Goal: Information Seeking & Learning: Learn about a topic

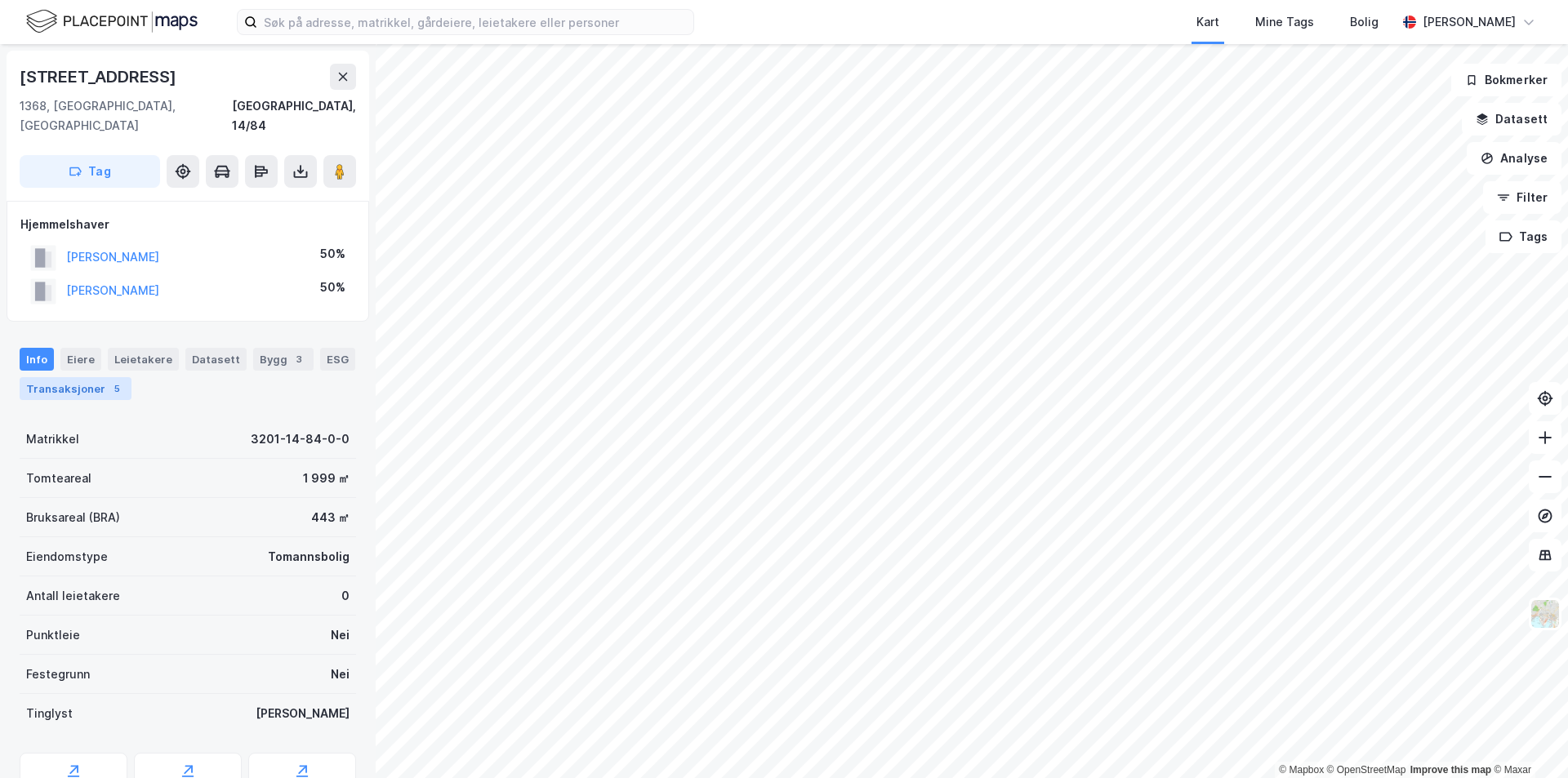
click at [92, 377] on div "Transaksjoner 5" at bounding box center [75, 388] width 112 height 23
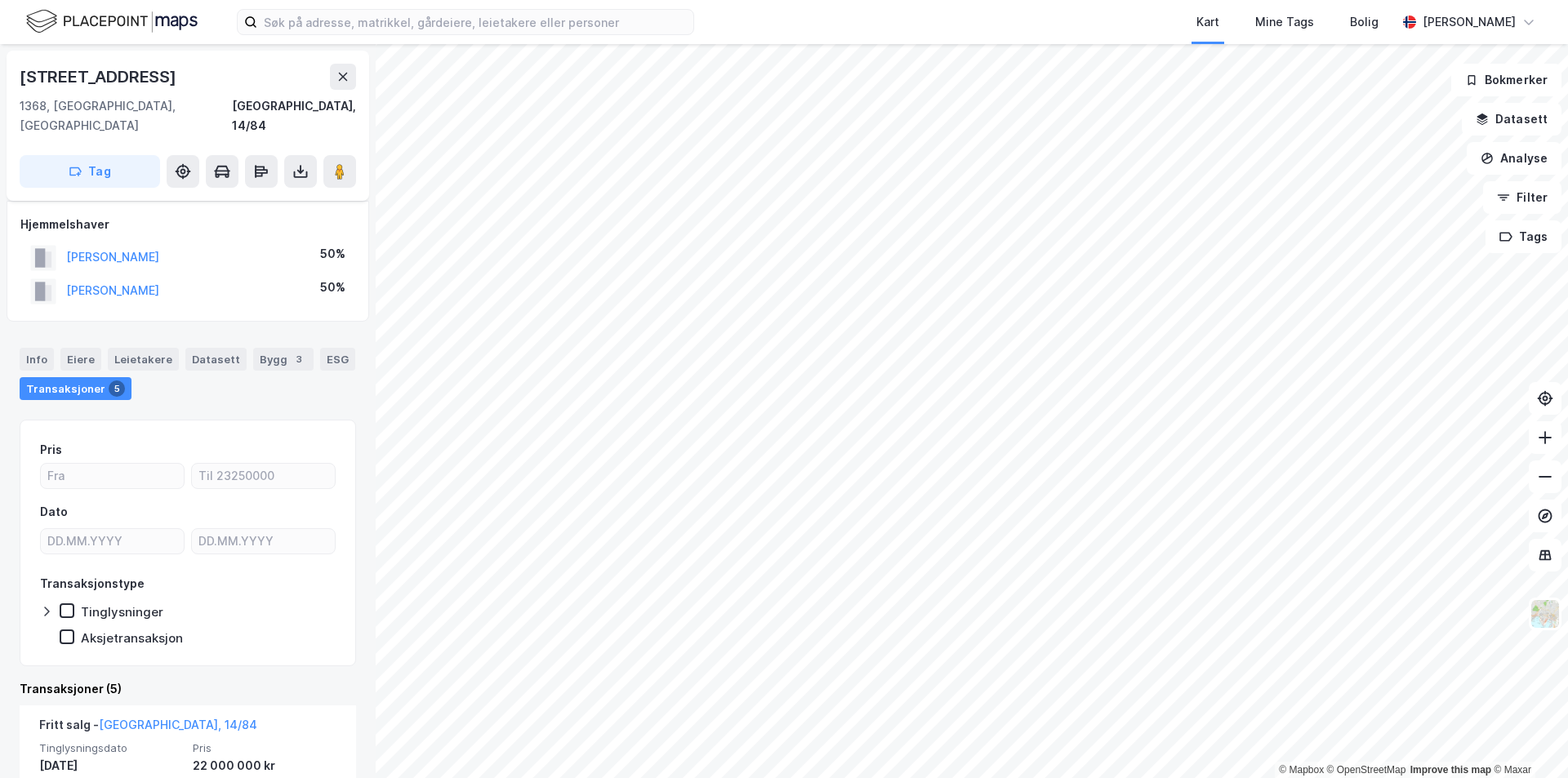
scroll to position [163, 0]
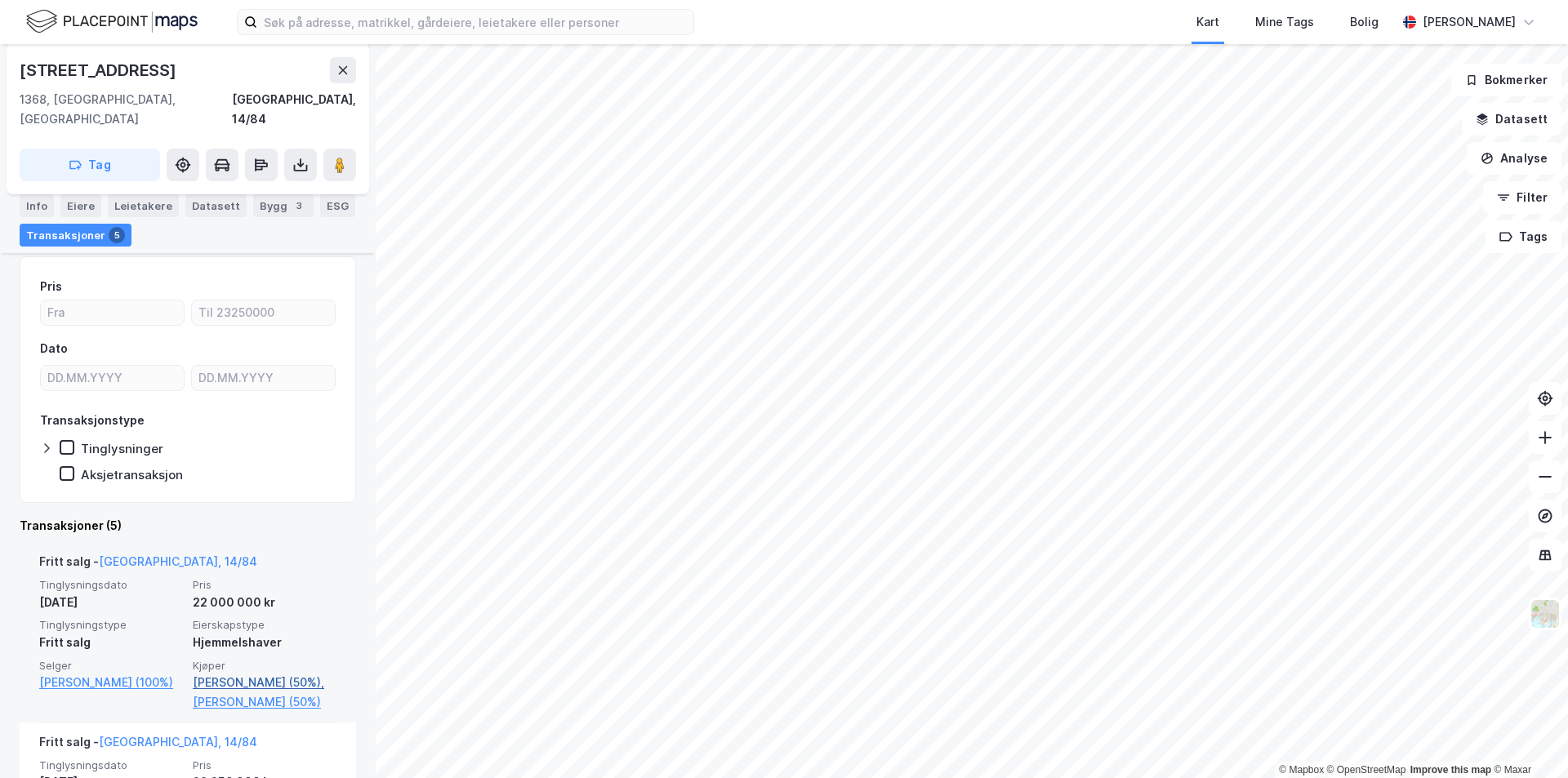
click at [251, 672] on link "[PERSON_NAME] (50%)," at bounding box center [264, 682] width 144 height 20
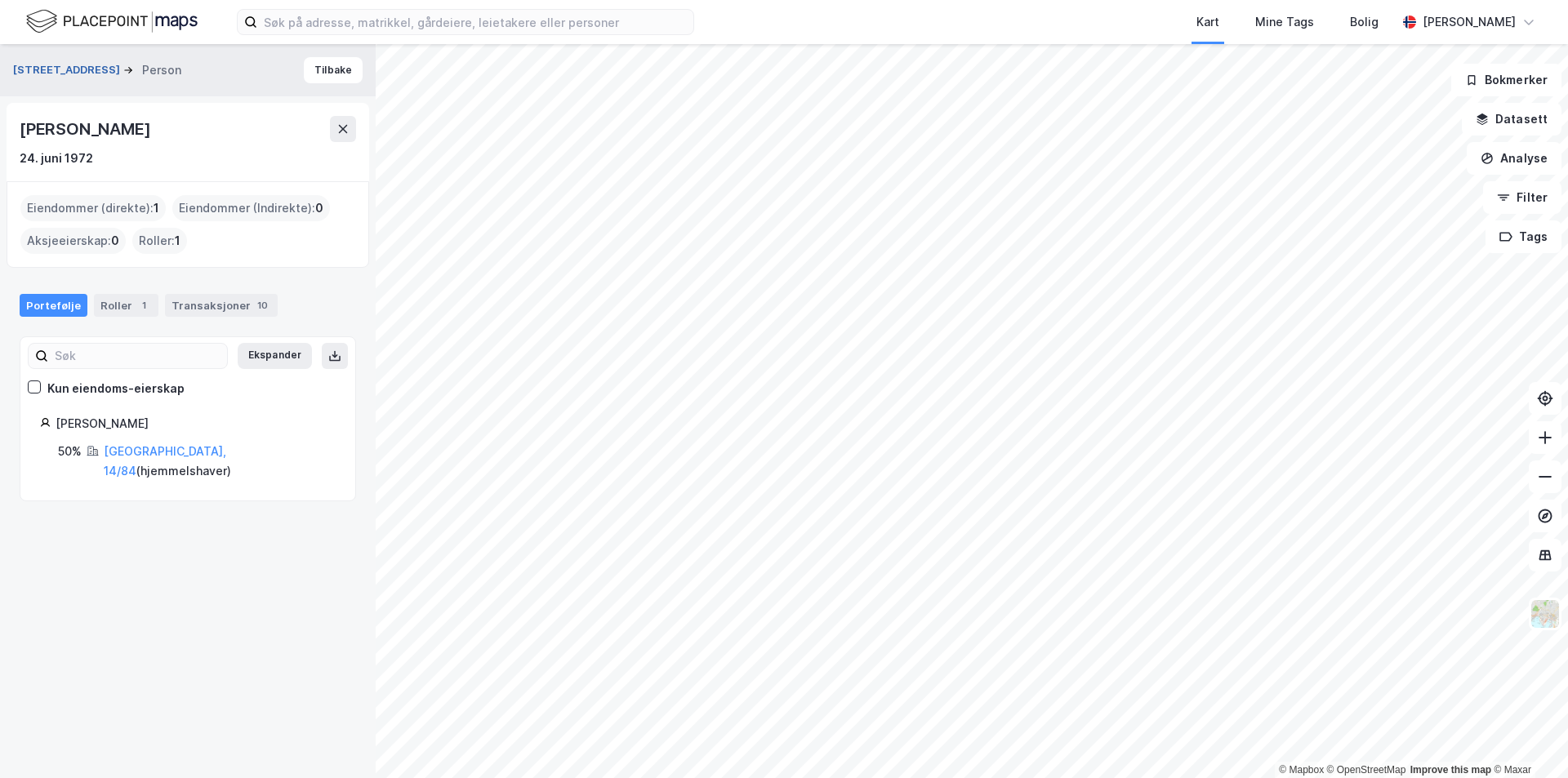
click at [49, 67] on button "[STREET_ADDRESS]" at bounding box center [67, 70] width 110 height 16
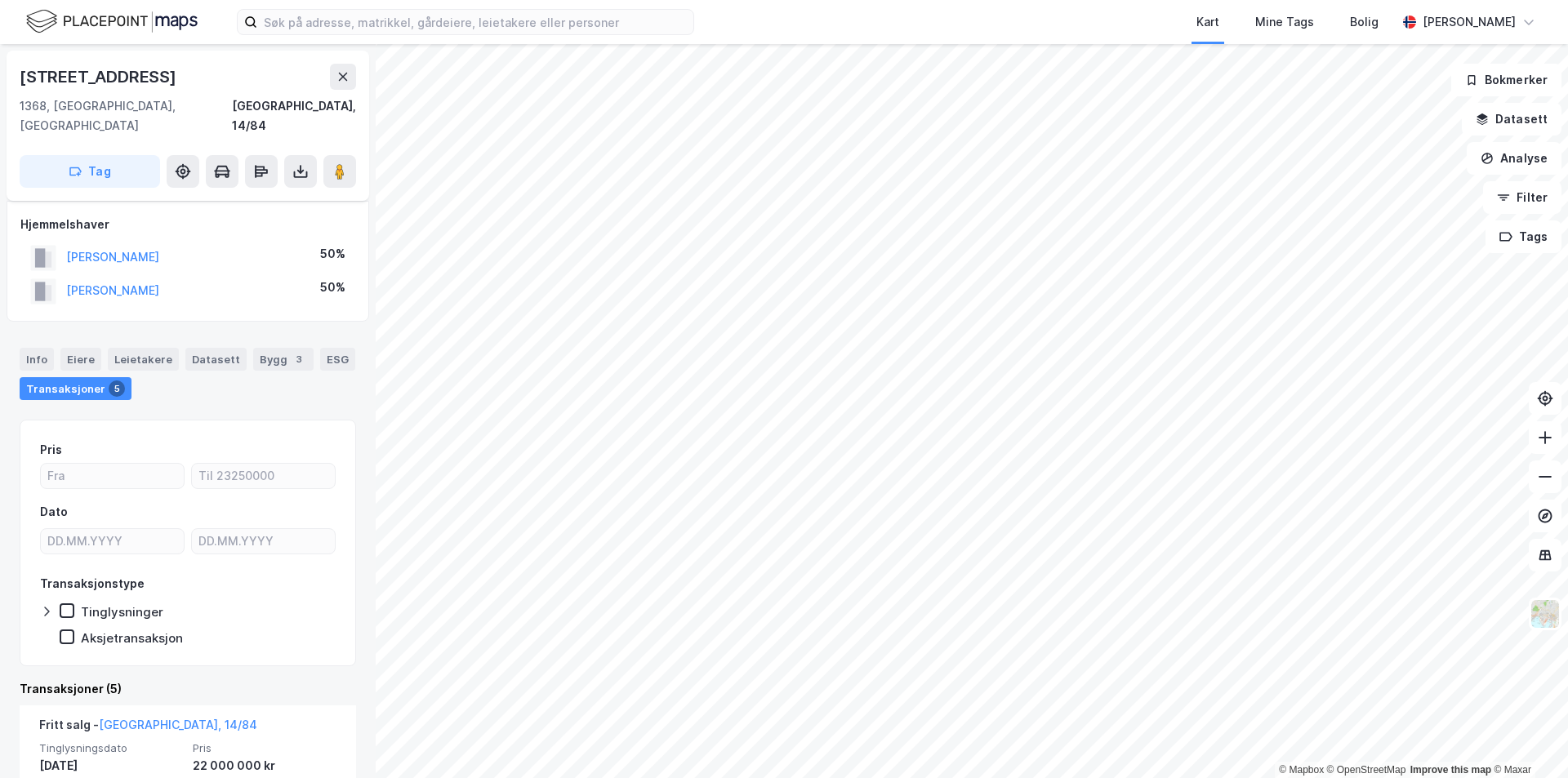
scroll to position [82, 0]
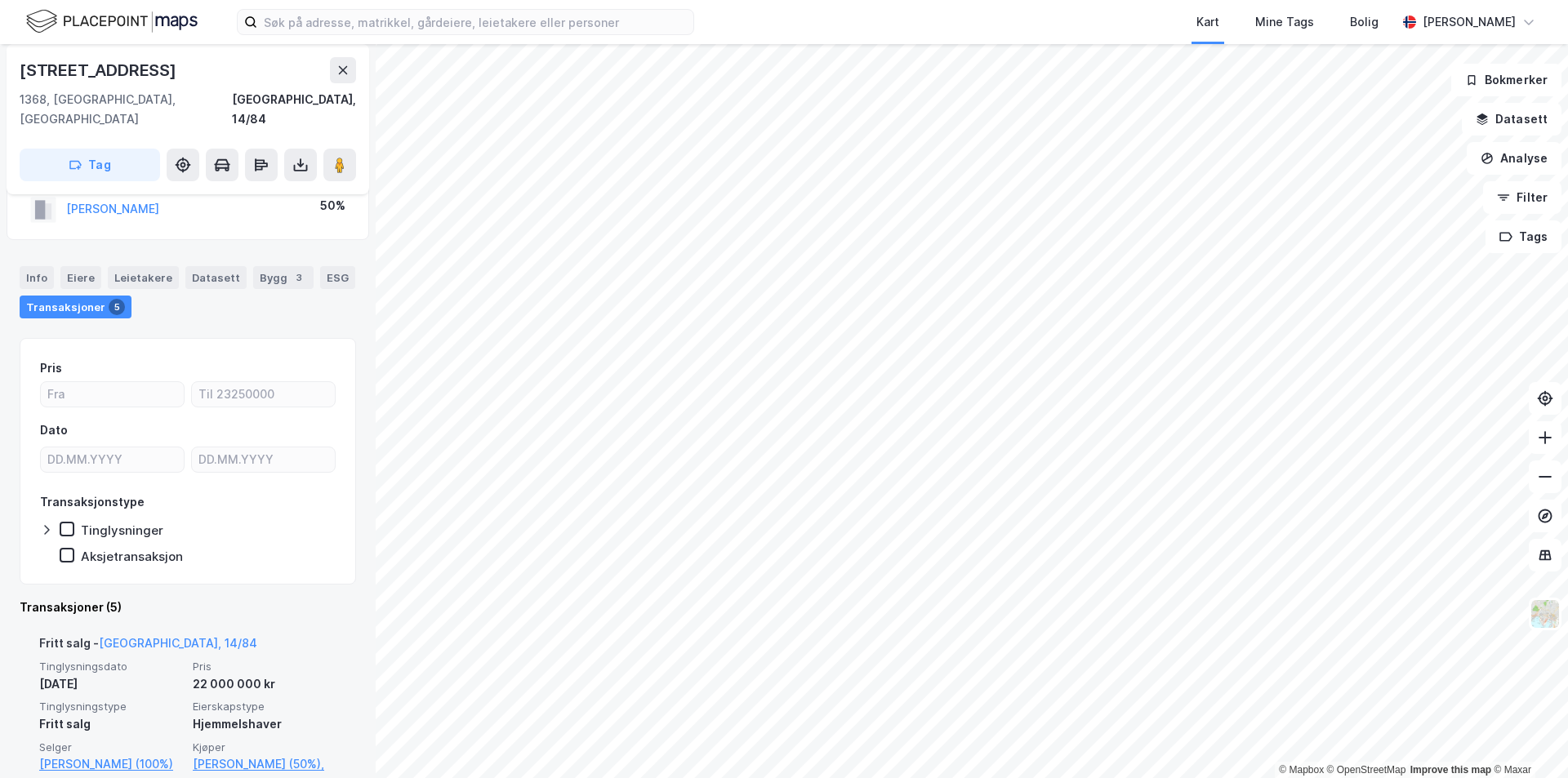
click at [219, 774] on link "[PERSON_NAME] (50%)" at bounding box center [264, 783] width 144 height 20
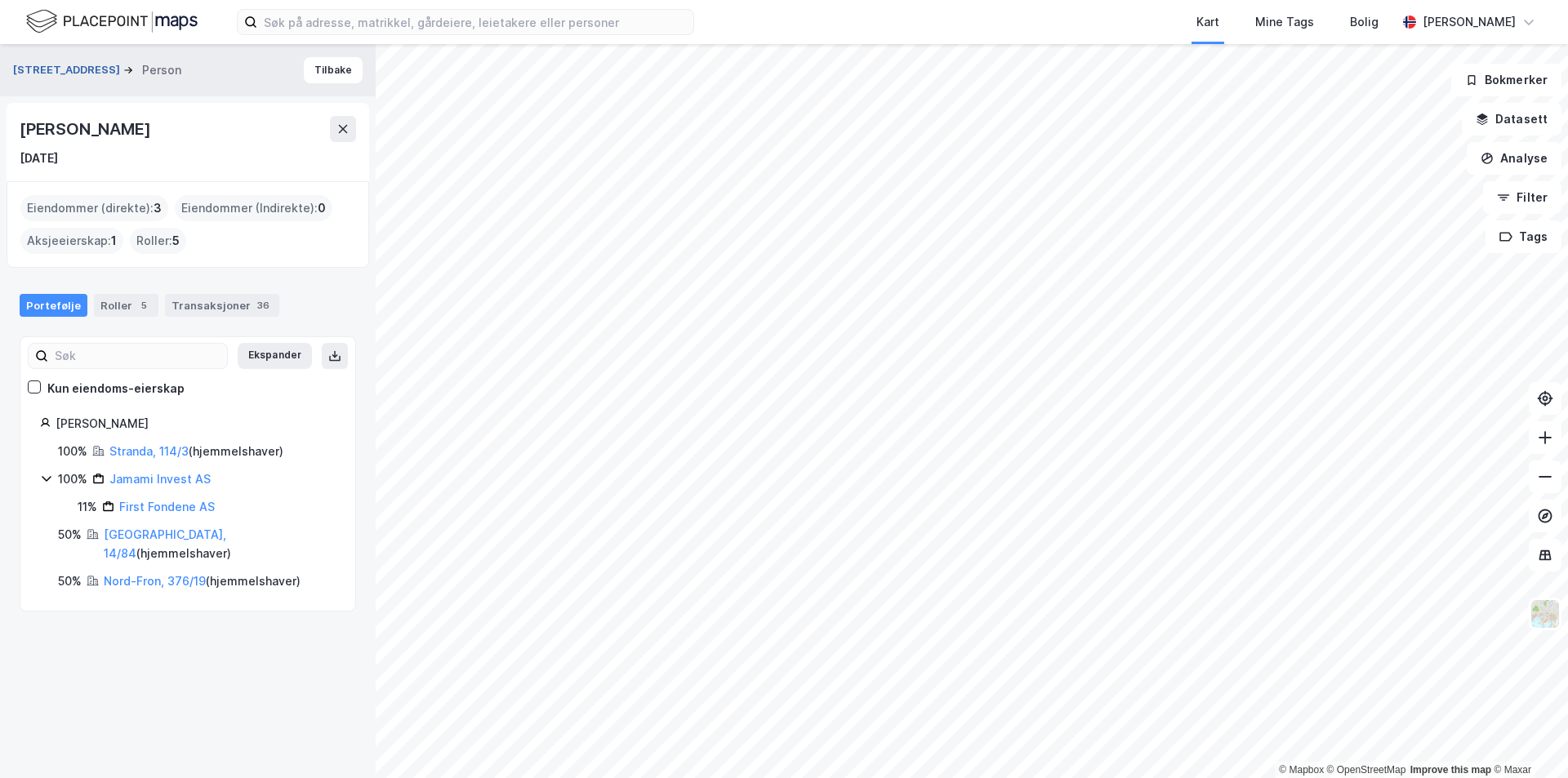
click at [61, 66] on button "[STREET_ADDRESS]" at bounding box center [67, 70] width 110 height 16
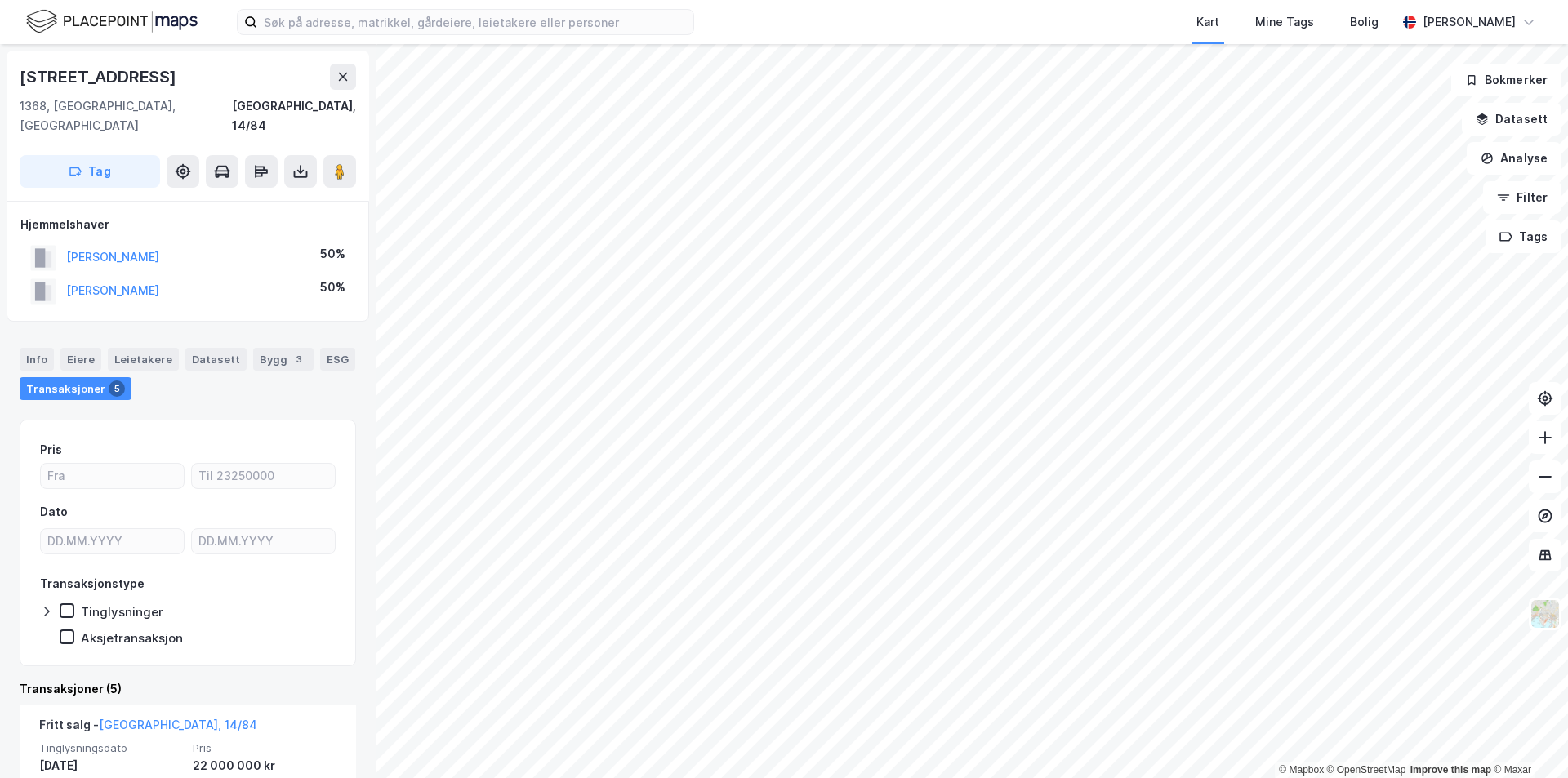
click at [115, 281] on div "[PERSON_NAME]" at bounding box center [112, 290] width 93 height 20
click at [0, 0] on button "[PERSON_NAME]" at bounding box center [0, 0] width 0 height 0
